Goal: Navigation & Orientation: Go to known website

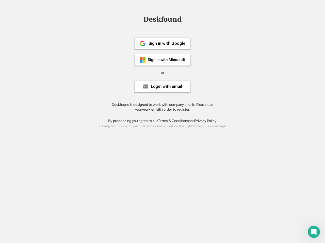
click at [162, 73] on div "or" at bounding box center [162, 73] width 3 height 5
click at [162, 20] on div "Deskfound" at bounding box center [162, 19] width 43 height 8
click at [139, 19] on div "Deskfound" at bounding box center [162, 20] width 325 height 10
click at [162, 20] on div "Deskfound" at bounding box center [162, 19] width 43 height 8
click at [162, 73] on div "or" at bounding box center [162, 73] width 3 height 5
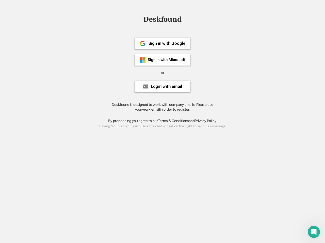
click at [162, 43] on div "Sign in with Google" at bounding box center [166, 43] width 37 height 4
click at [167, 43] on div "Sign in with Google" at bounding box center [166, 43] width 37 height 4
click at [142, 44] on img at bounding box center [142, 44] width 6 height 6
click at [162, 60] on div "Sign in with Microsoft" at bounding box center [167, 60] width 38 height 4
click at [167, 60] on div "Sign in with Microsoft" at bounding box center [167, 60] width 38 height 4
